Goal: Entertainment & Leisure: Consume media (video, audio)

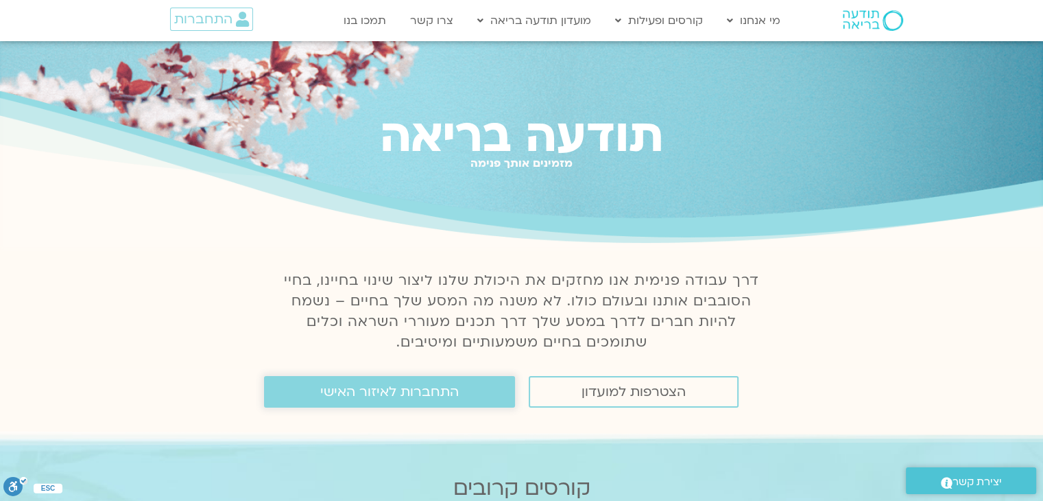
click at [440, 396] on span "התחברות לאיזור האישי" at bounding box center [389, 391] width 139 height 15
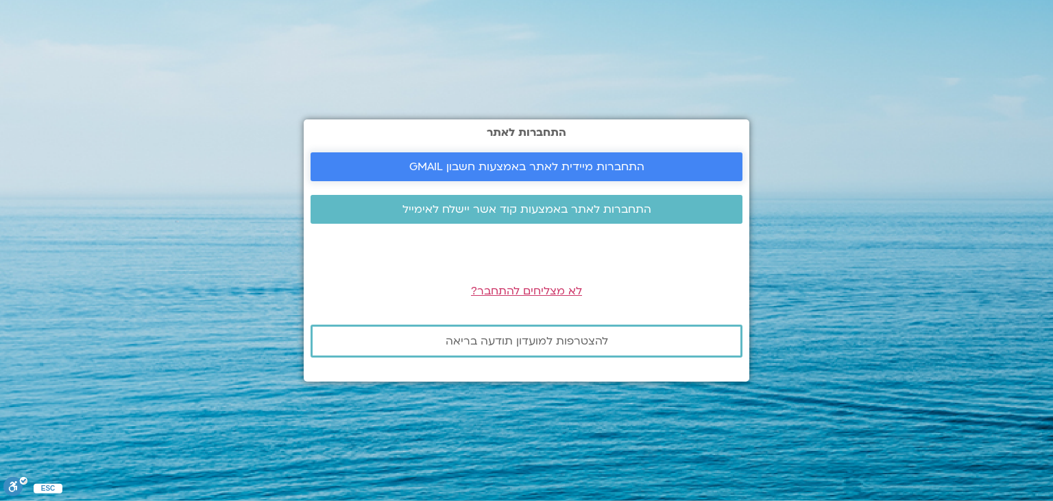
click at [612, 161] on span "התחברות מיידית לאתר באמצעות חשבון GMAIL" at bounding box center [526, 166] width 235 height 12
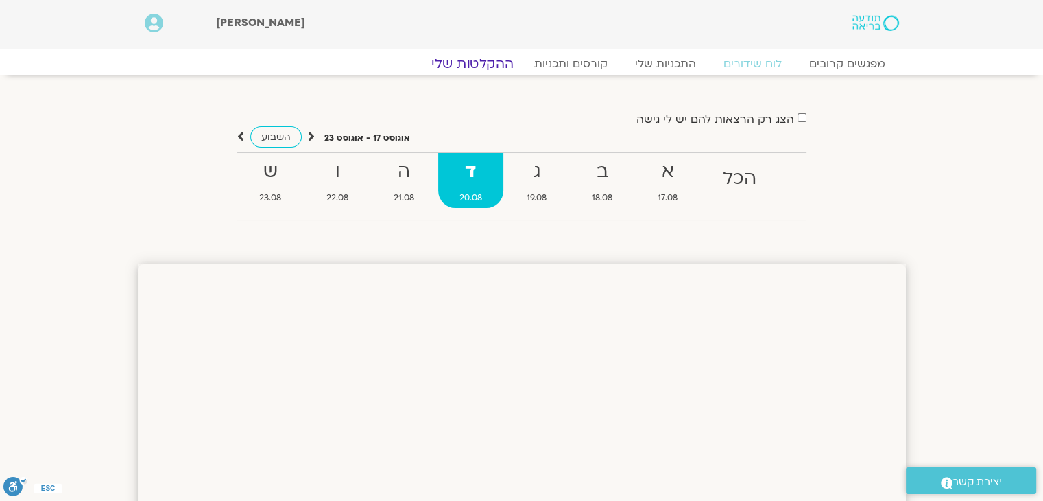
click at [481, 62] on link "ההקלטות שלי" at bounding box center [472, 64] width 115 height 16
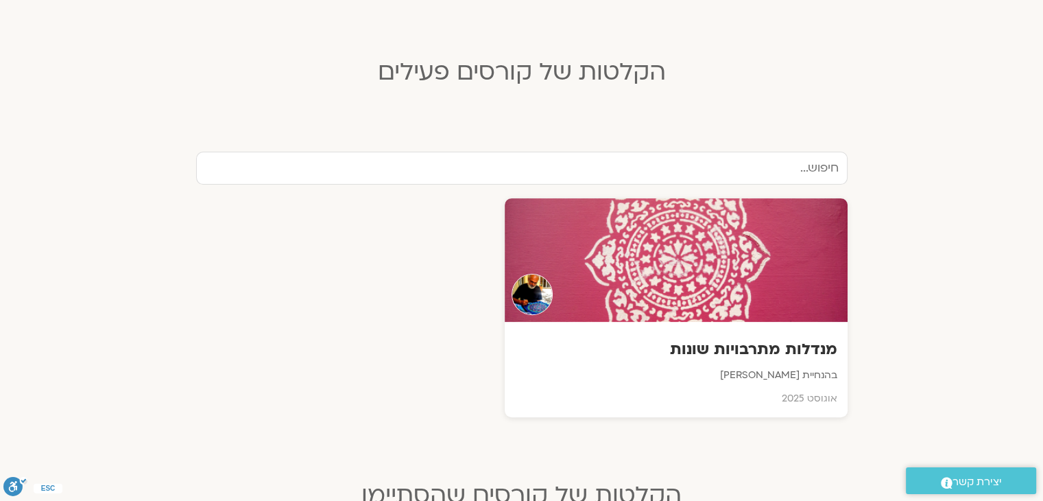
scroll to position [411, 0]
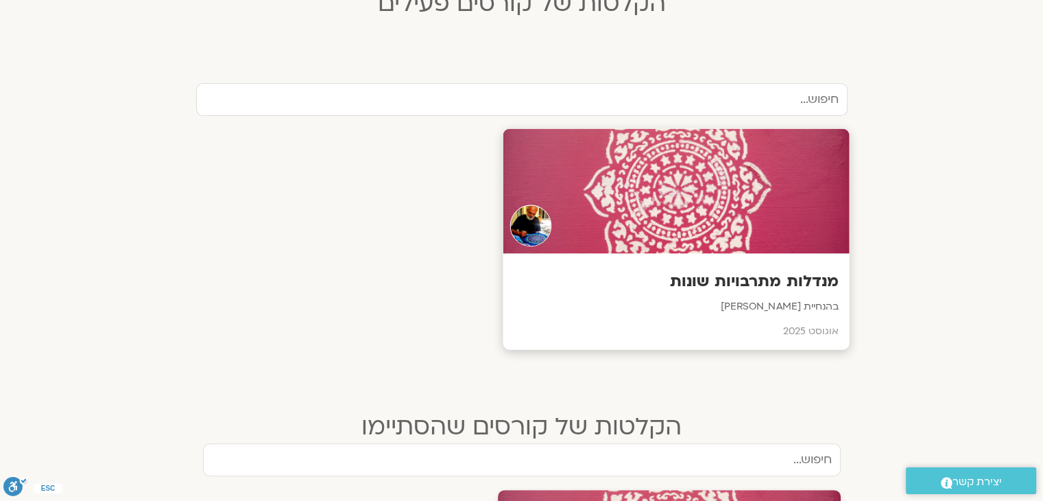
click at [710, 211] on div at bounding box center [676, 191] width 346 height 125
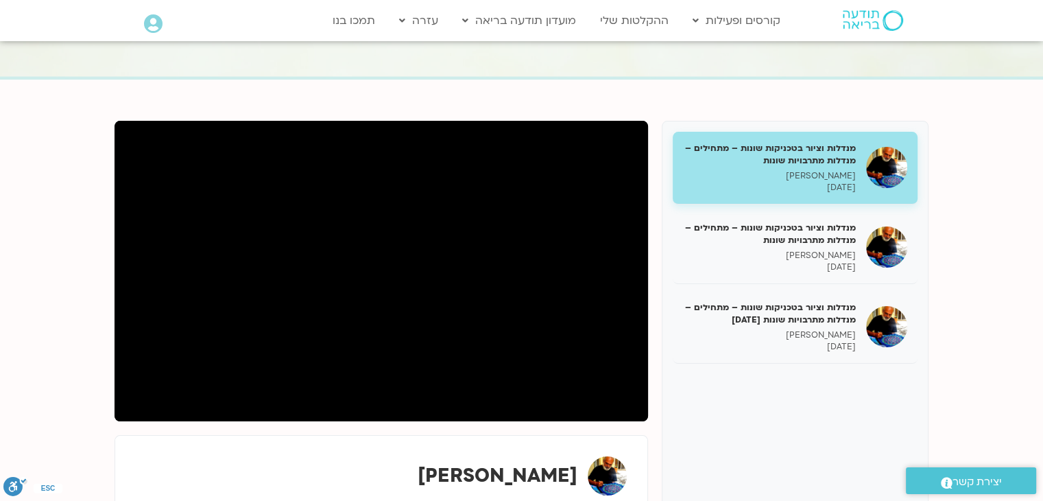
scroll to position [137, 0]
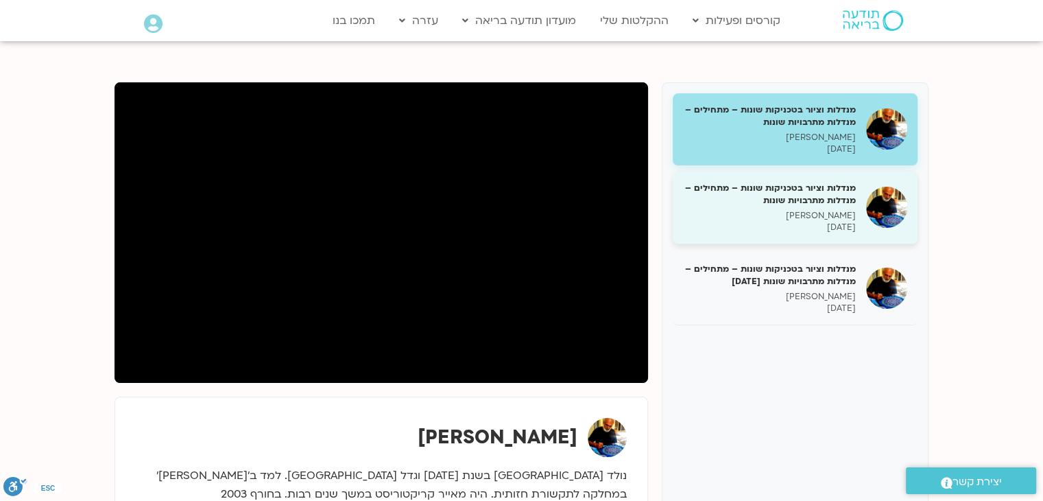
click at [771, 202] on h5 "מנדלות וציור בטכניקות שונות – מתחילים – מנדלות מתרבויות שונות" at bounding box center [769, 194] width 173 height 25
